Goal: Transaction & Acquisition: Purchase product/service

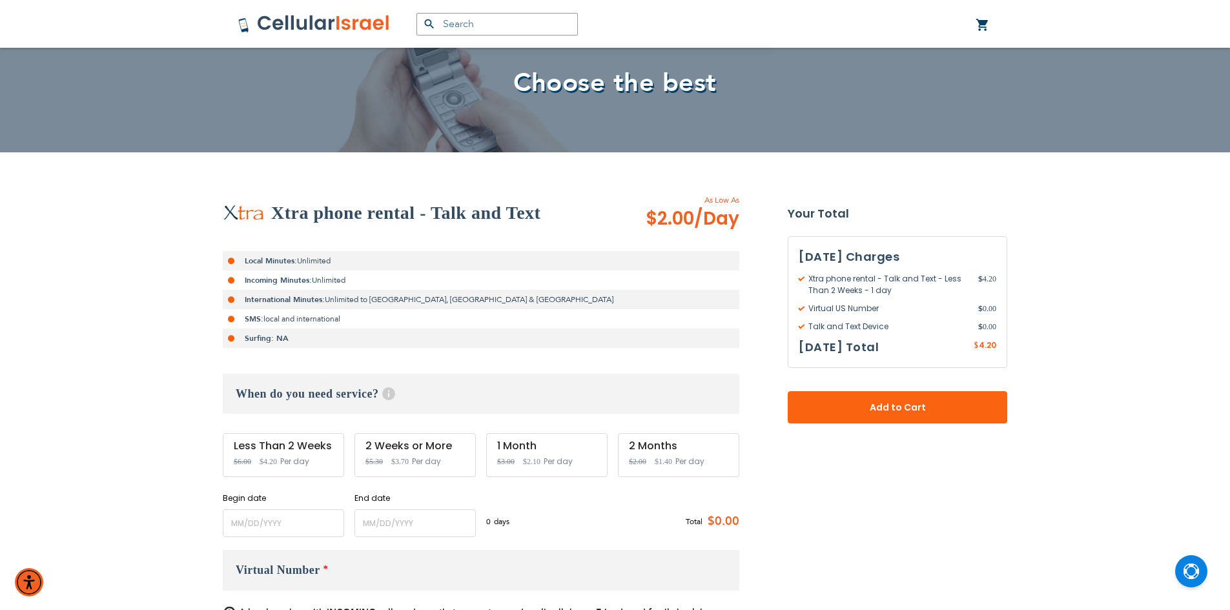
scroll to position [129, 0]
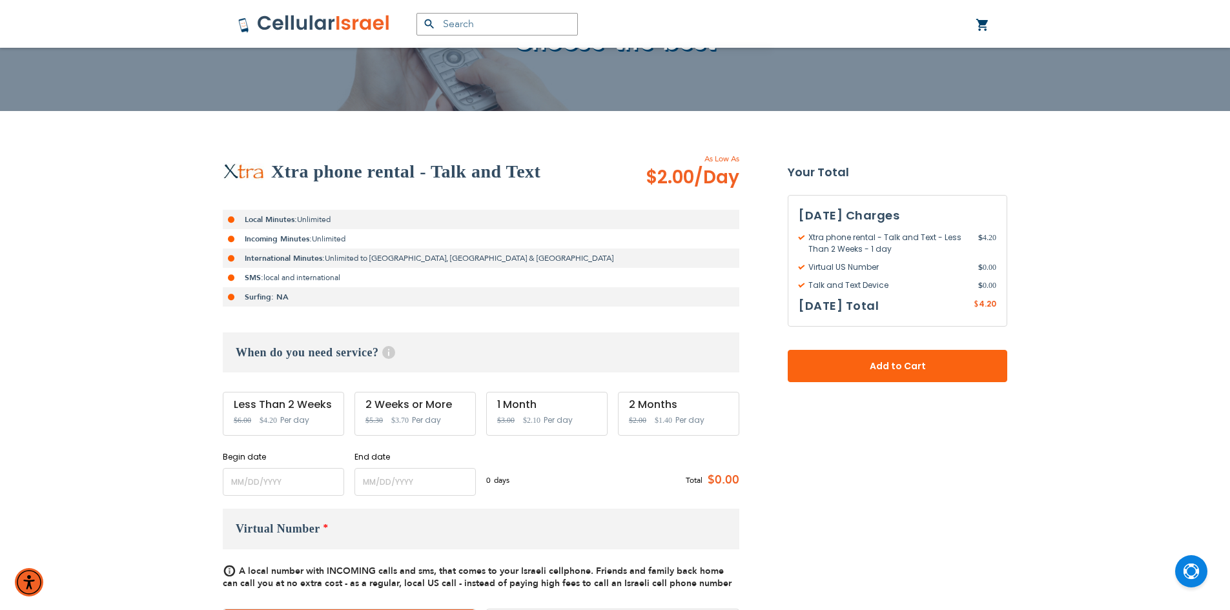
click at [403, 417] on span "$3.70" at bounding box center [399, 420] width 17 height 9
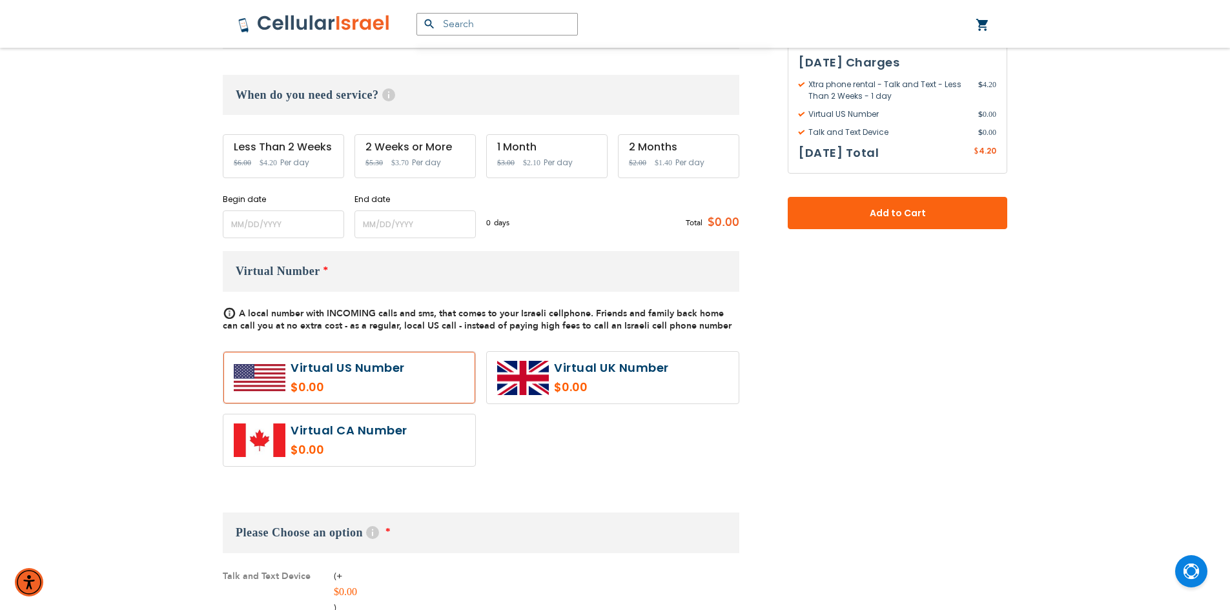
scroll to position [387, 0]
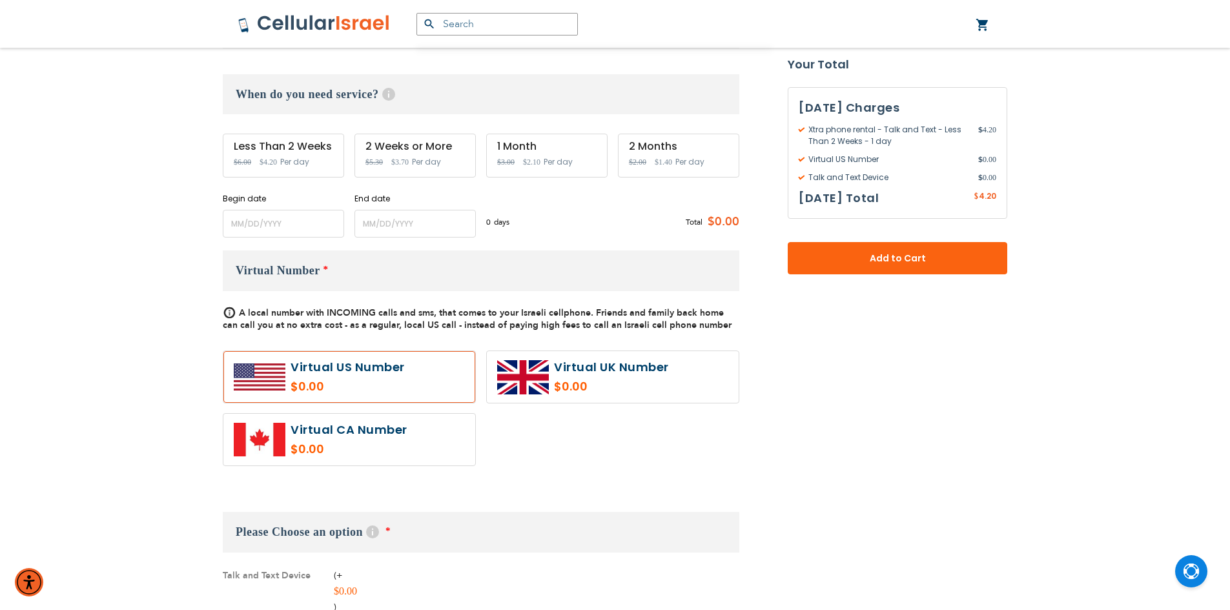
click at [338, 376] on label at bounding box center [349, 377] width 252 height 52
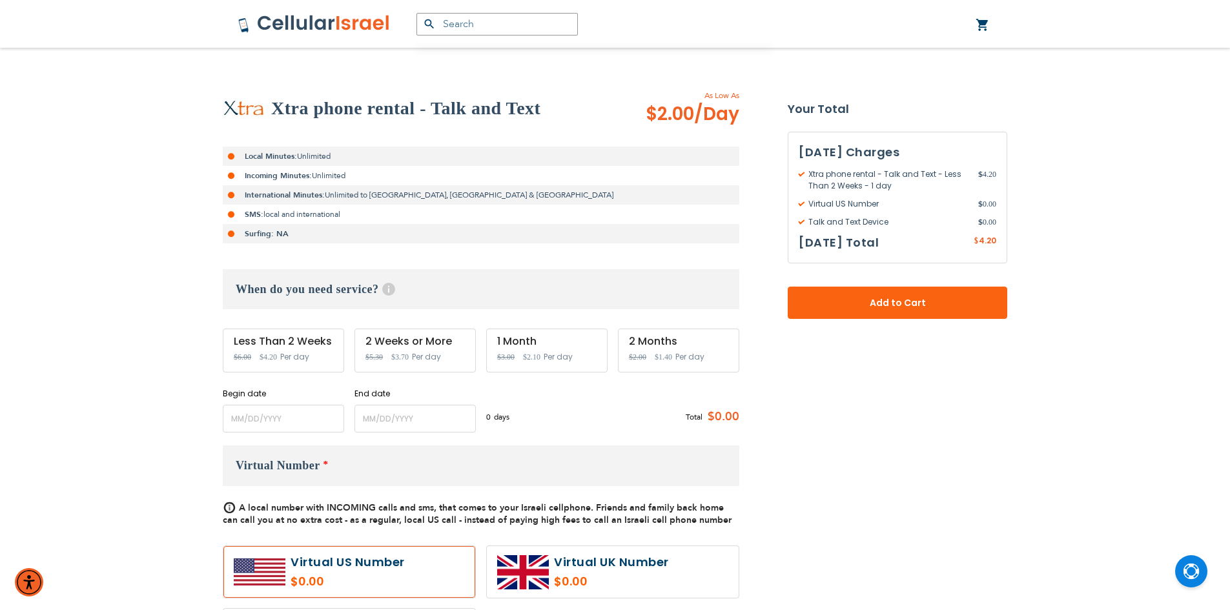
scroll to position [194, 0]
click at [370, 292] on h3 "When do you need service? Help Service starts at 12 AM of the start date and en…" at bounding box center [481, 288] width 516 height 40
click at [365, 292] on h3 "When do you need service? Help Service starts at 12 AM of the start date and en…" at bounding box center [481, 288] width 516 height 40
click at [442, 347] on div "2 Weeks or More Special Price $3.70 Regular Price $5.30 Per day" at bounding box center [414, 349] width 121 height 44
drag, startPoint x: 442, startPoint y: 347, endPoint x: 445, endPoint y: 378, distance: 31.2
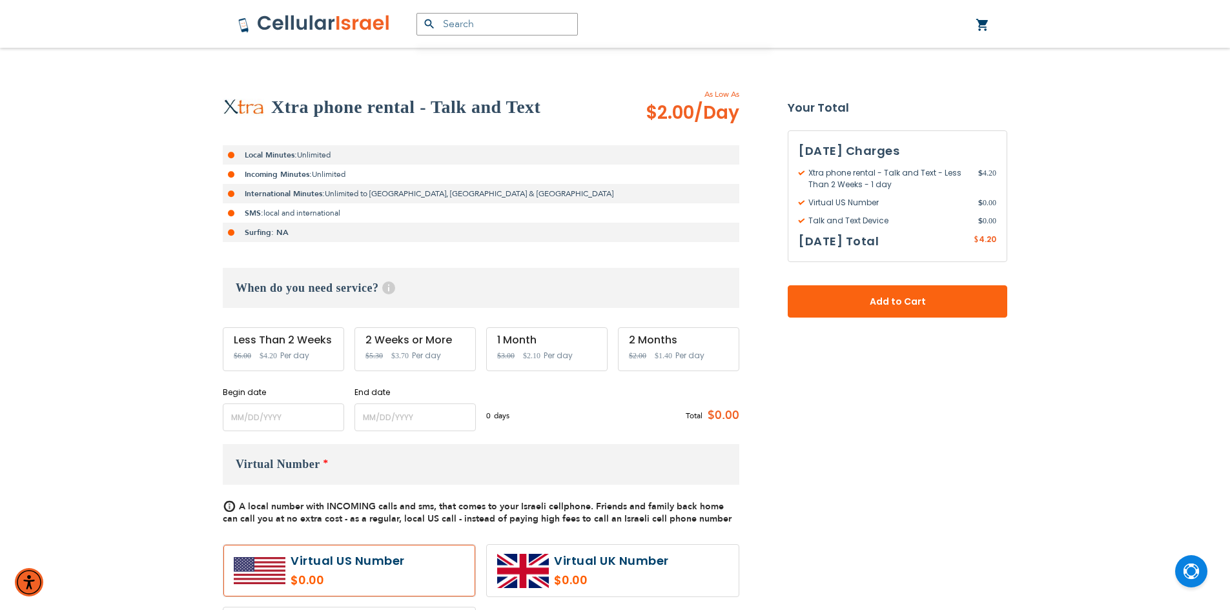
click at [444, 352] on div "2 Weeks or More Special Price $3.70 Regular Price $5.30 Per day" at bounding box center [414, 349] width 121 height 44
click at [289, 422] on input "name" at bounding box center [283, 417] width 121 height 28
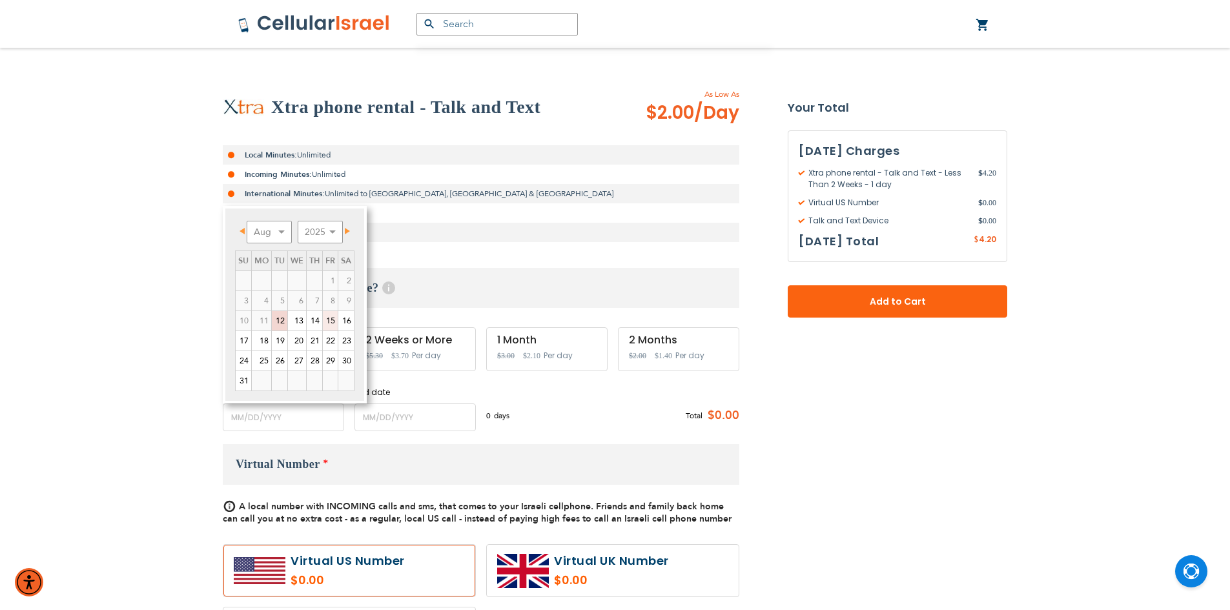
click at [336, 323] on link "15" at bounding box center [330, 320] width 15 height 19
type input "[DATE]"
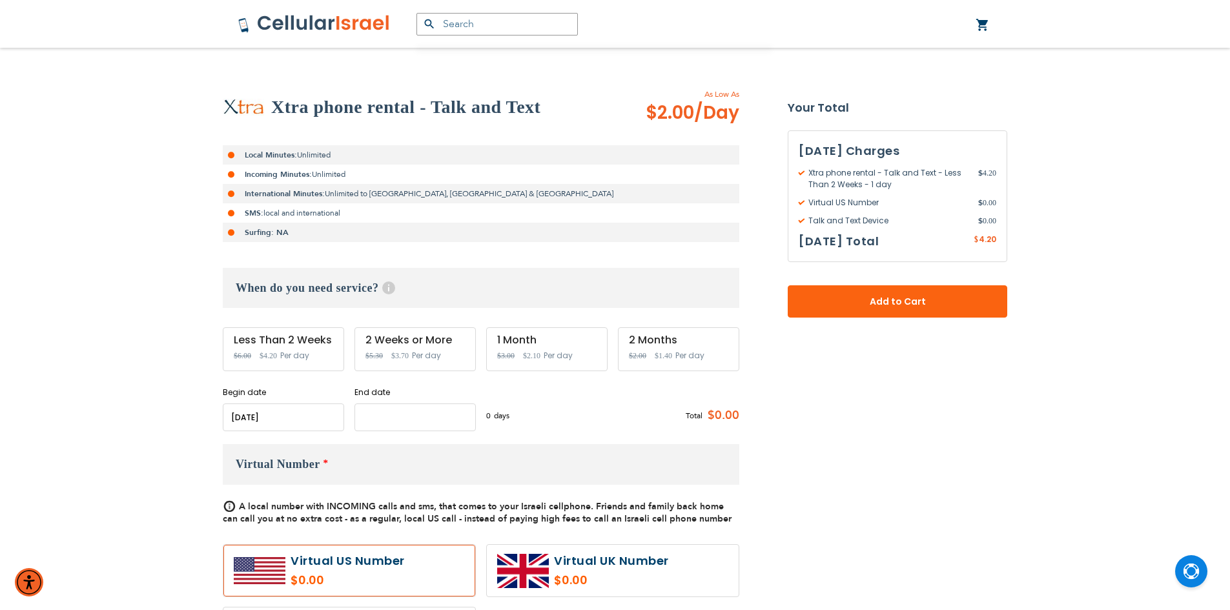
click at [391, 422] on input "name" at bounding box center [414, 417] width 121 height 28
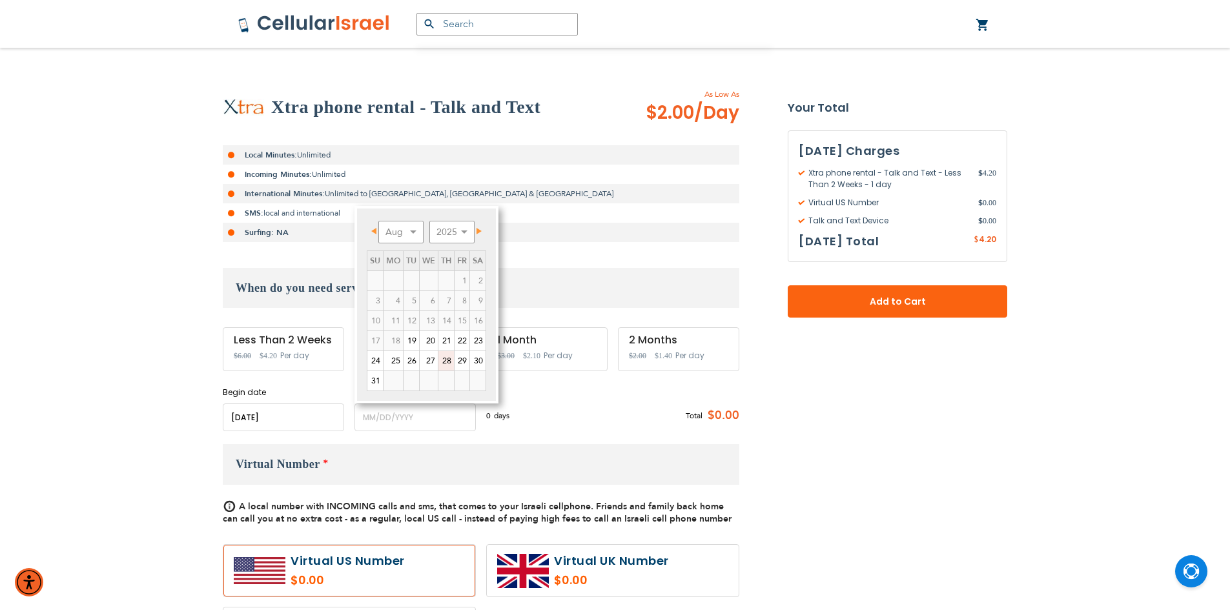
click at [451, 366] on link "28" at bounding box center [445, 360] width 15 height 19
type input "[DATE]"
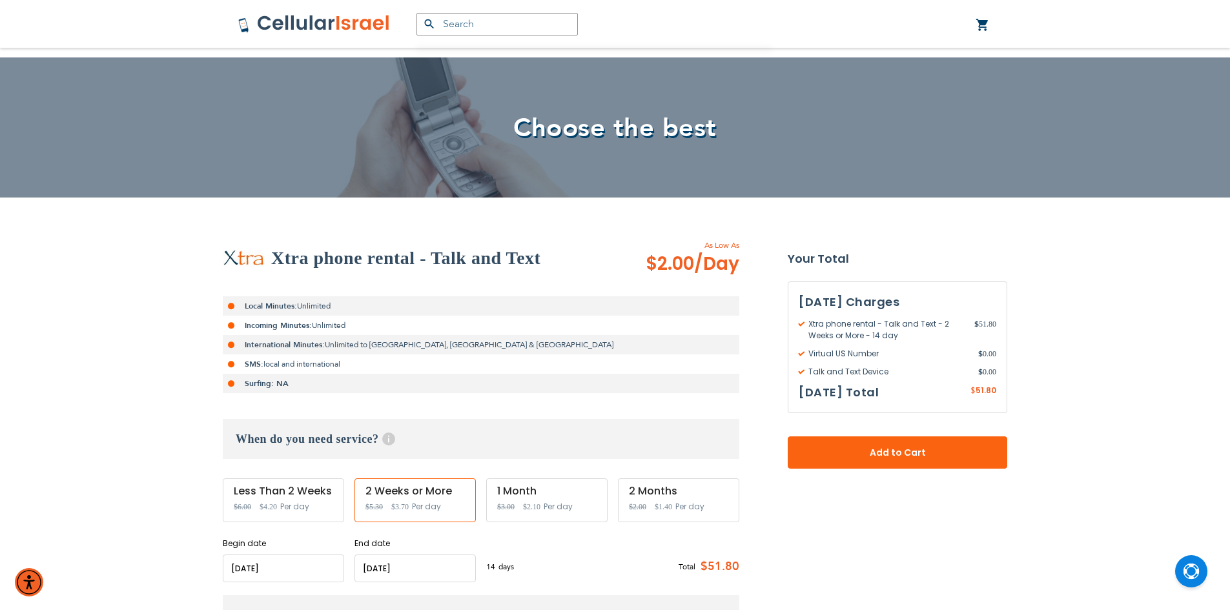
scroll to position [65, 0]
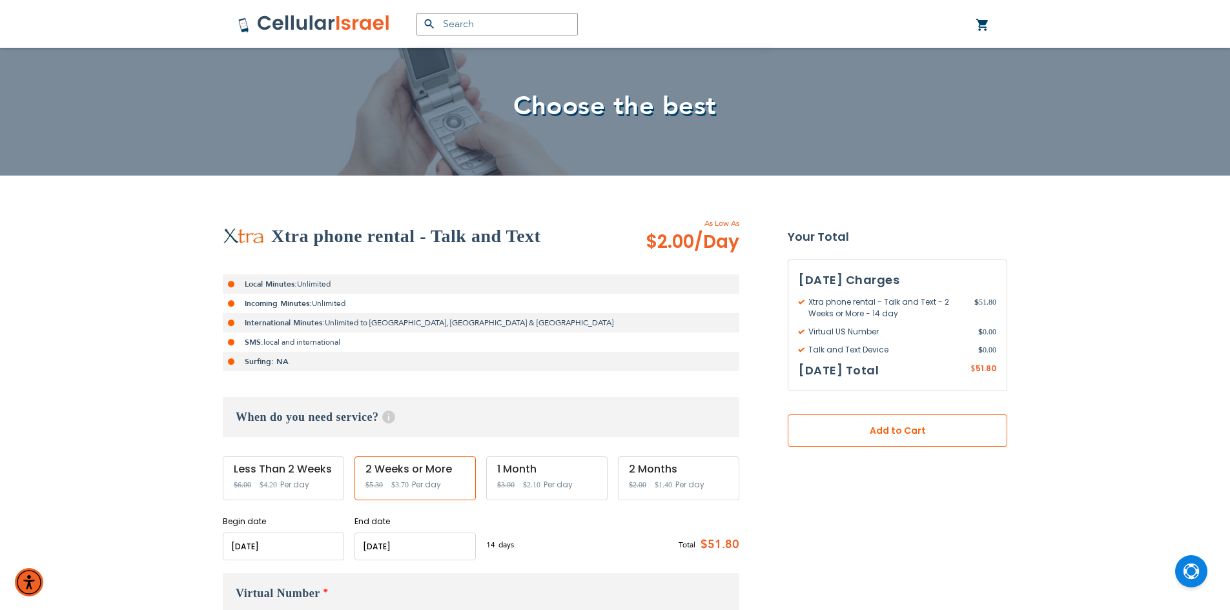
click at [847, 442] on button "Add to Cart" at bounding box center [897, 430] width 219 height 32
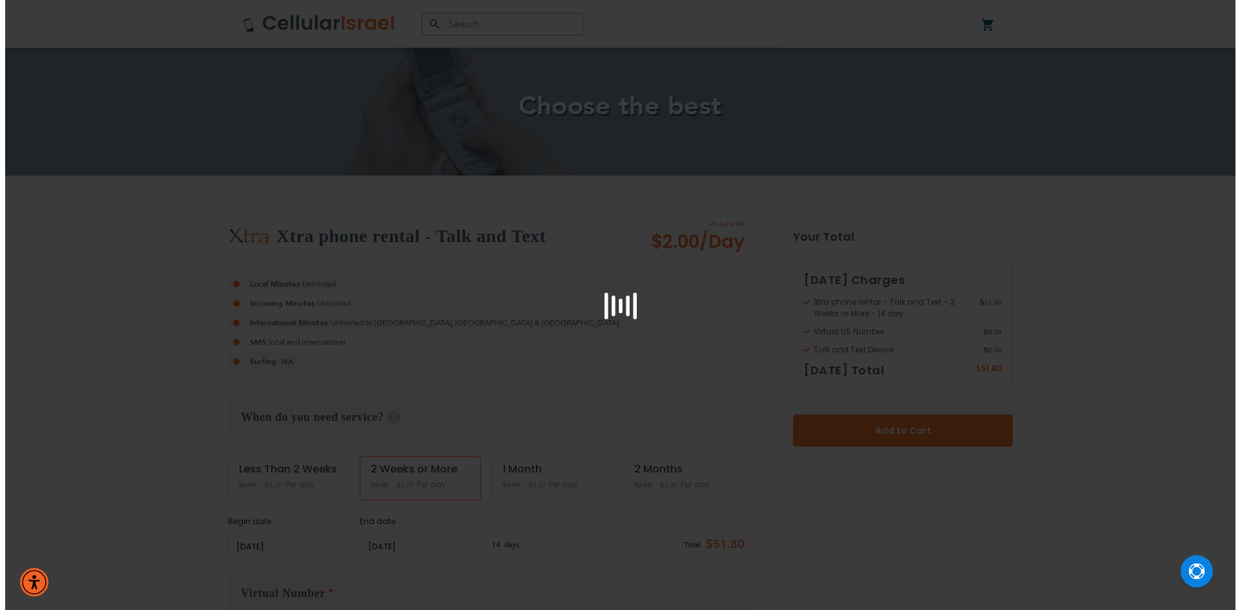
scroll to position [0, 0]
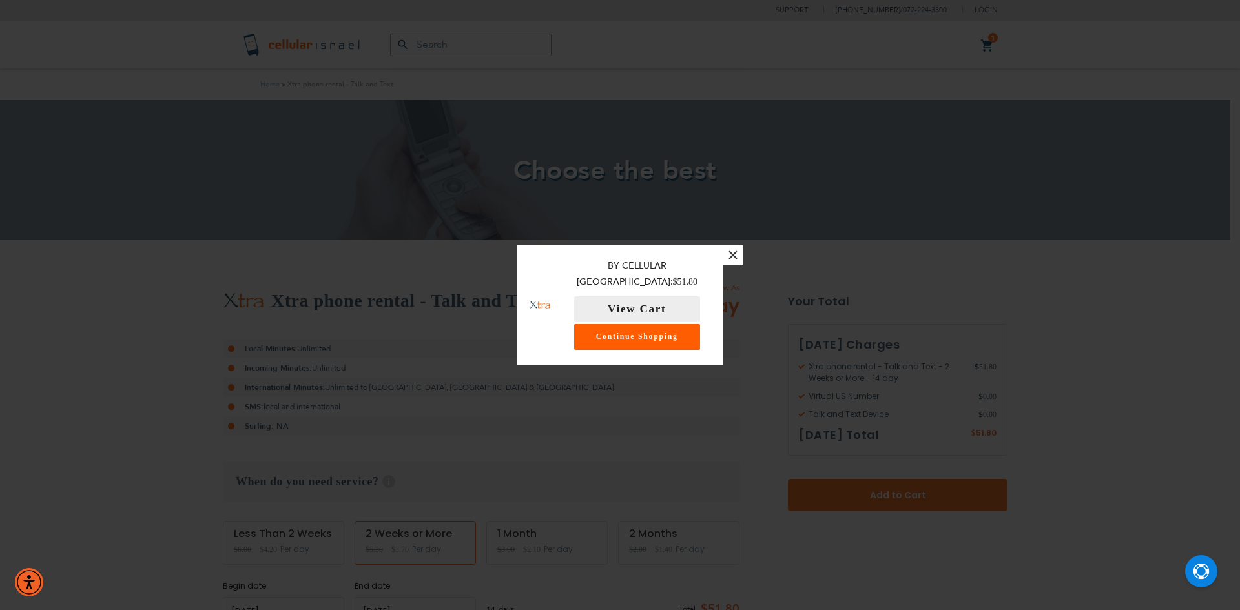
click at [675, 336] on link "Continue Shopping" at bounding box center [637, 337] width 126 height 26
